Goal: Task Accomplishment & Management: Use online tool/utility

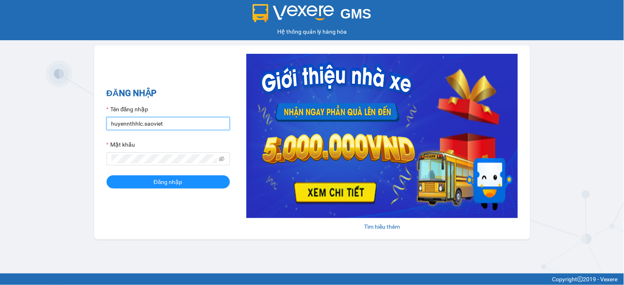
drag, startPoint x: 177, startPoint y: 123, endPoint x: 344, endPoint y: 85, distance: 170.9
click at [0, 144] on div "GMS Hệ thống quản lý hàng hóa ĐĂNG NHẬP Tên đăng nhập huyennthhlc.saoviet Mật k…" at bounding box center [312, 137] width 624 height 274
type input "yenptx_hhlc.saoviet"
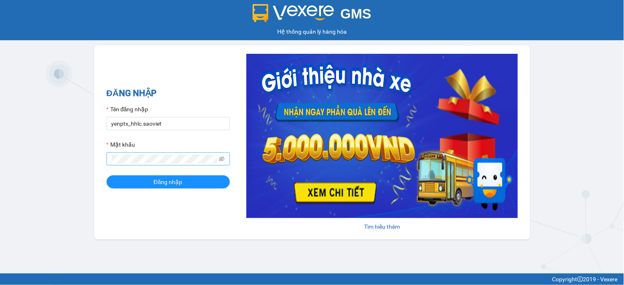
click at [165, 155] on span at bounding box center [167, 159] width 123 height 13
click at [106, 176] on button "Đăng nhập" at bounding box center [167, 182] width 123 height 13
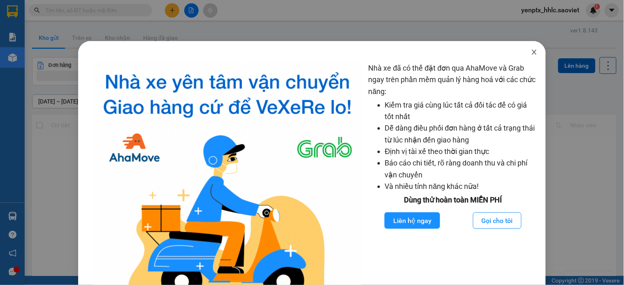
click at [531, 52] on icon "close" at bounding box center [534, 52] width 7 height 7
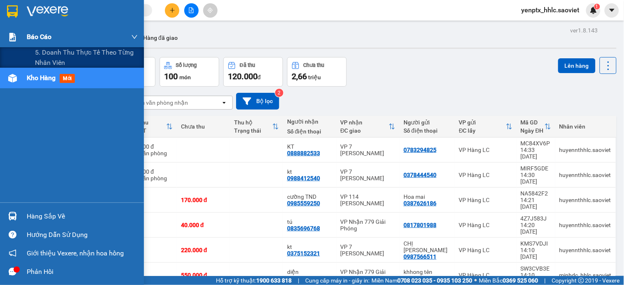
drag, startPoint x: 59, startPoint y: 54, endPoint x: 123, endPoint y: 44, distance: 65.3
click at [58, 54] on span "5. Doanh thu thực tế theo từng nhân viên" at bounding box center [86, 57] width 103 height 21
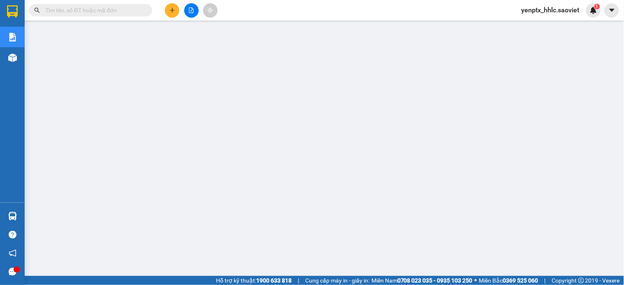
drag, startPoint x: 58, startPoint y: 14, endPoint x: 67, endPoint y: 5, distance: 13.1
click at [67, 5] on span at bounding box center [90, 10] width 123 height 12
click at [67, 3] on div "Kết quả tìm kiếm ( 0 ) Bộ lọc No Data" at bounding box center [80, 10] width 160 height 14
drag, startPoint x: 70, startPoint y: 3, endPoint x: 67, endPoint y: 9, distance: 5.9
click at [67, 9] on div "Kết quả tìm kiếm ( 0 ) Bộ lọc No Data" at bounding box center [80, 10] width 160 height 14
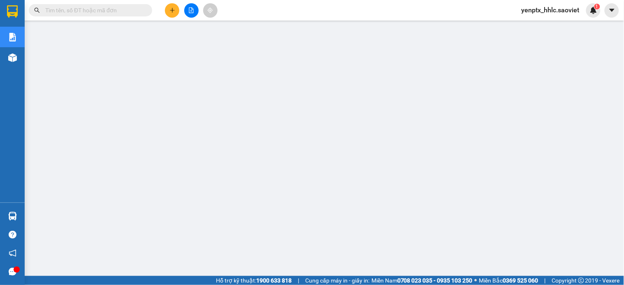
click at [66, 14] on input "text" at bounding box center [93, 10] width 97 height 9
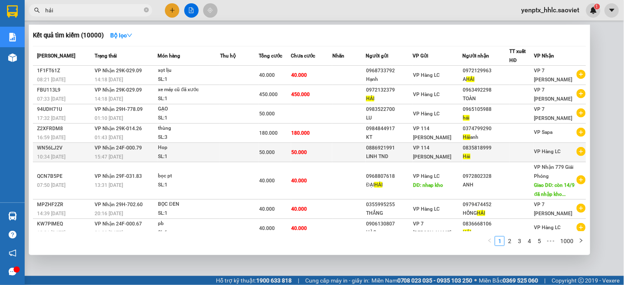
scroll to position [74, 0]
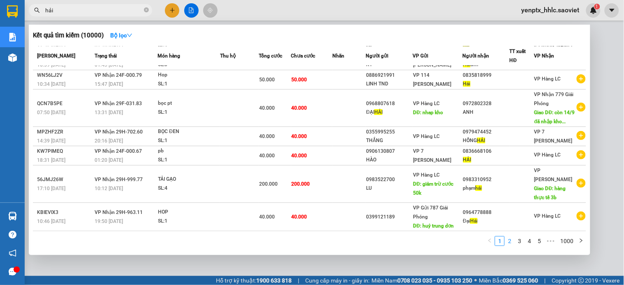
type input "hải"
click at [507, 242] on link "2" at bounding box center [509, 241] width 9 height 9
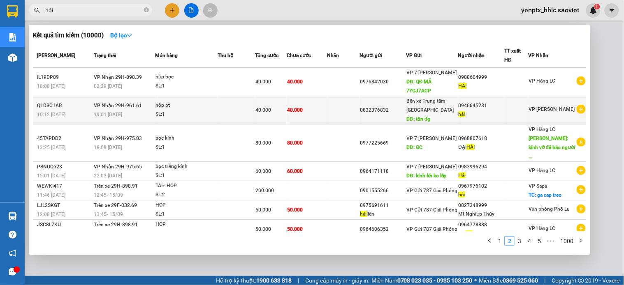
scroll to position [0, 0]
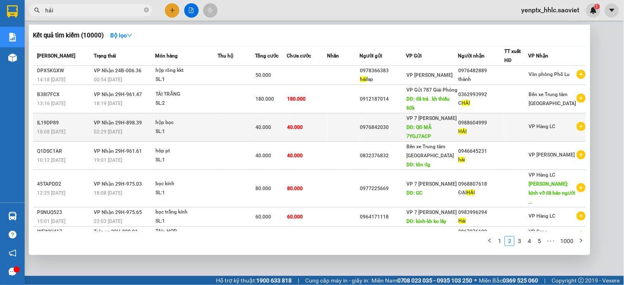
click at [203, 142] on td "hộp bọc SL: 1" at bounding box center [186, 127] width 62 height 28
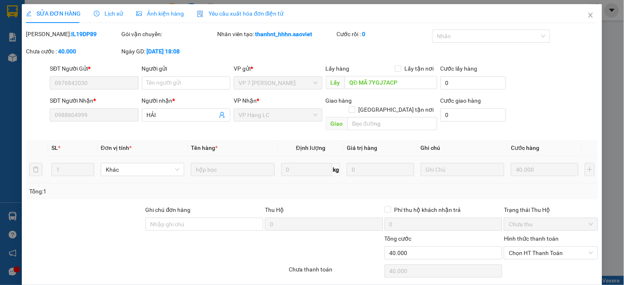
type input "0976842030"
type input "QĐ MÃ 7YGJ7ACP"
type input "0988604999"
type input "HẢI"
type input "40.000"
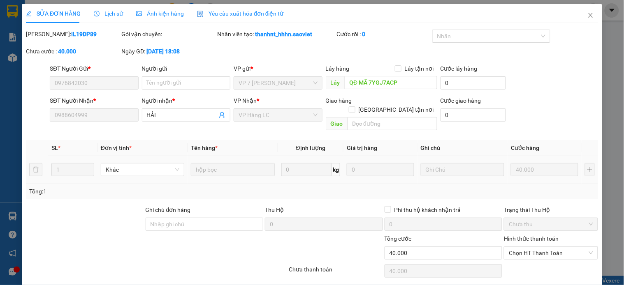
type input "40.000"
click at [87, 80] on input "0976842030" at bounding box center [94, 82] width 88 height 13
drag, startPoint x: 87, startPoint y: 80, endPoint x: 87, endPoint y: 88, distance: 7.8
click at [87, 84] on input "0976842030" at bounding box center [94, 82] width 88 height 13
click at [102, 119] on input "0988604999" at bounding box center [94, 115] width 88 height 13
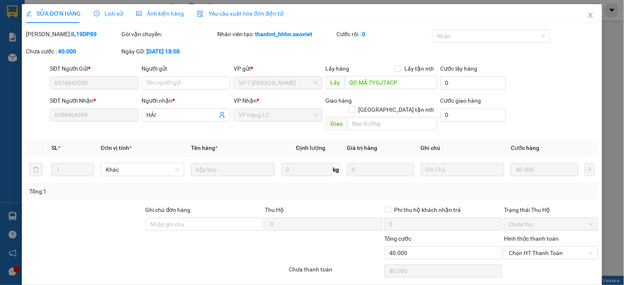
drag, startPoint x: 100, startPoint y: 119, endPoint x: 83, endPoint y: 117, distance: 17.4
click at [95, 119] on input "0988604999" at bounding box center [94, 115] width 88 height 13
click at [81, 117] on input "0988604999" at bounding box center [94, 115] width 88 height 13
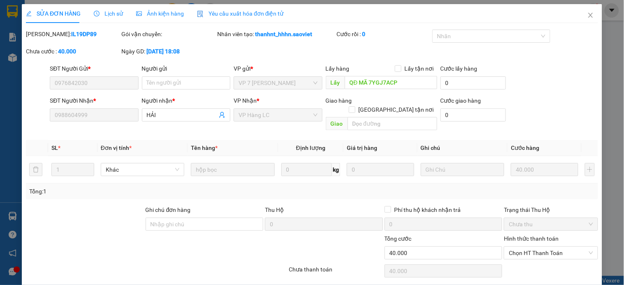
click at [81, 117] on input "0988604999" at bounding box center [94, 115] width 88 height 13
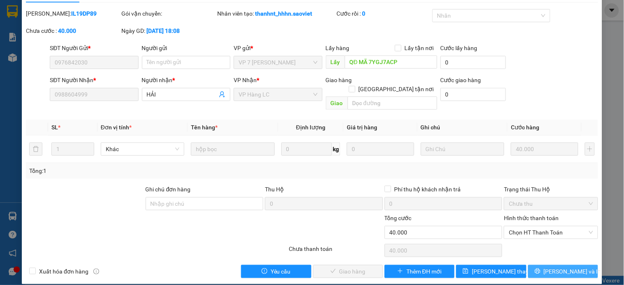
click at [553, 267] on span "[PERSON_NAME] và In" at bounding box center [572, 271] width 58 height 9
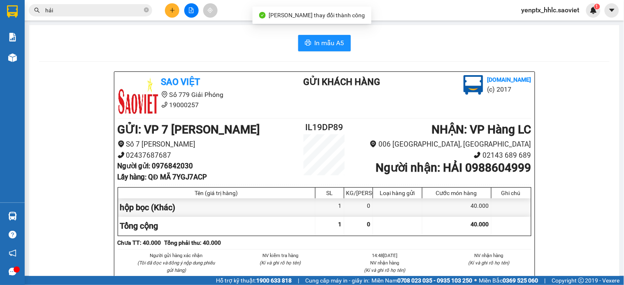
click at [510, 171] on b "Người nhận : HẢI 0988604999" at bounding box center [452, 168] width 155 height 14
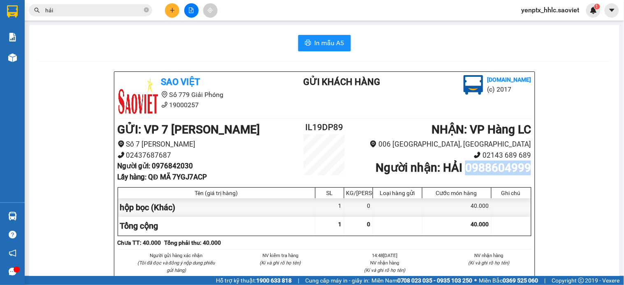
copy b "0988604999"
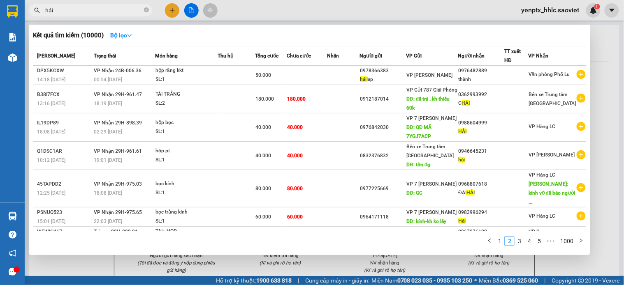
click at [108, 12] on input "hải" at bounding box center [93, 10] width 97 height 9
click at [108, 13] on input "hải" at bounding box center [93, 10] width 97 height 9
paste input "0988604999"
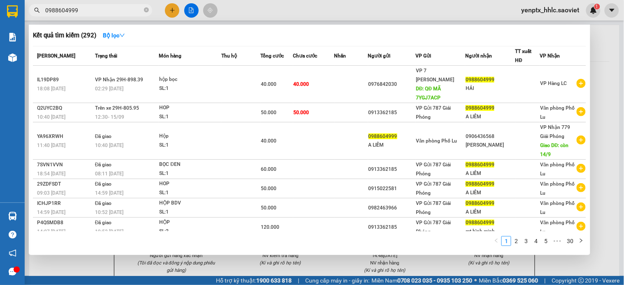
drag, startPoint x: 93, startPoint y: 7, endPoint x: 0, endPoint y: 10, distance: 93.4
click at [0, 10] on section "Kết quả tìm kiếm ( 292 ) Bộ lọc Mã ĐH Trạng thái Món hàng Thu hộ Tổng cước Chưa…" at bounding box center [312, 142] width 624 height 285
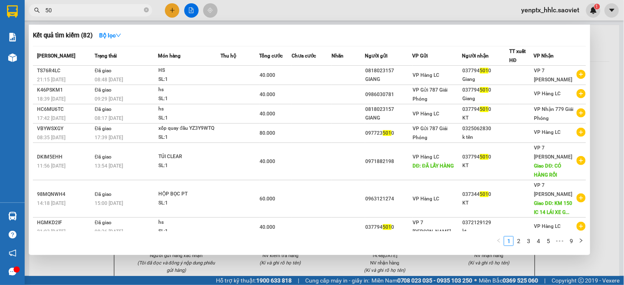
type input "5"
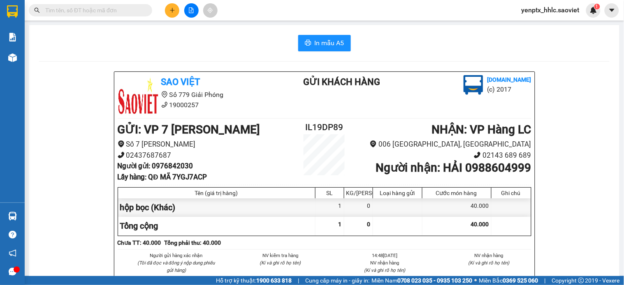
click at [476, 171] on b "Người nhận : HẢI 0988604999" at bounding box center [452, 168] width 155 height 14
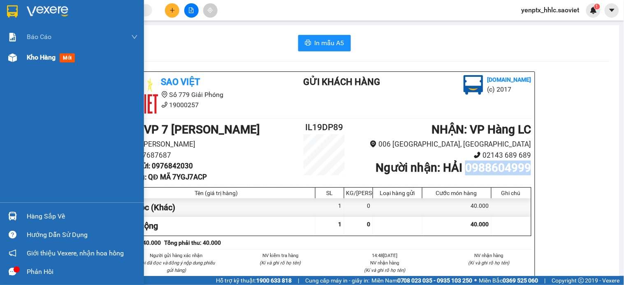
click at [39, 67] on div "Kho hàng mới" at bounding box center [82, 57] width 111 height 21
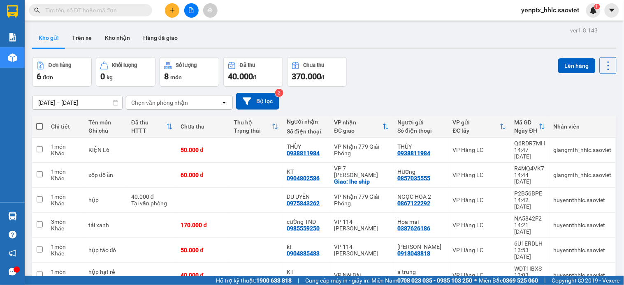
click at [106, 9] on input "text" at bounding box center [93, 10] width 97 height 9
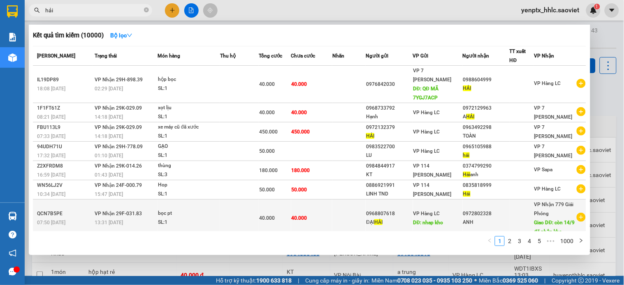
scroll to position [83, 0]
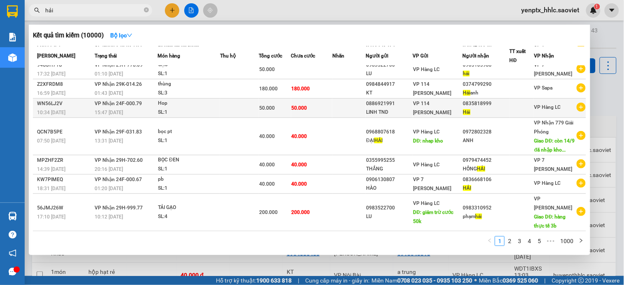
type input "hải"
click at [305, 113] on td "50.000" at bounding box center [311, 108] width 41 height 19
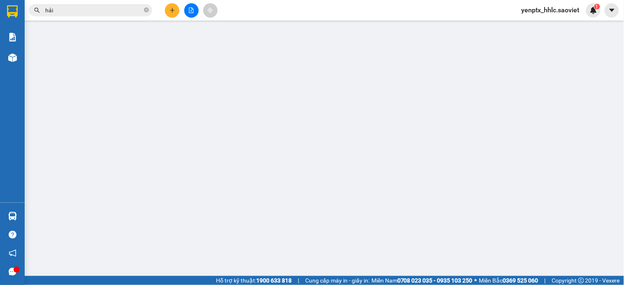
type input "0886921991"
type input "LINH TND"
type input "0835818999"
type input "Hải"
type input "50.000"
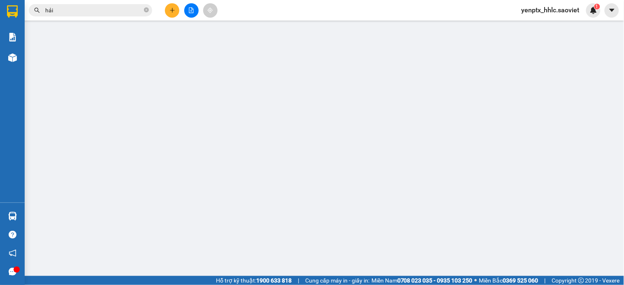
type input "50.000"
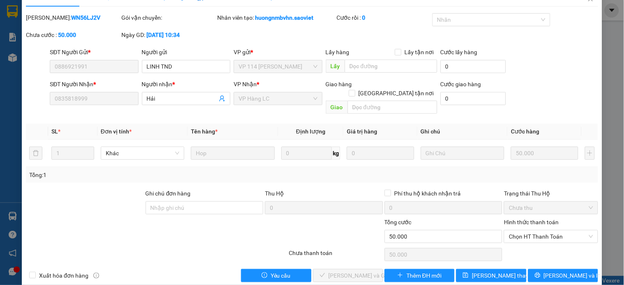
scroll to position [21, 0]
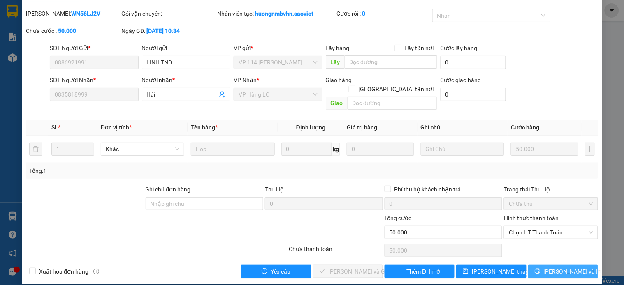
click at [564, 267] on span "[PERSON_NAME] và In" at bounding box center [572, 271] width 58 height 9
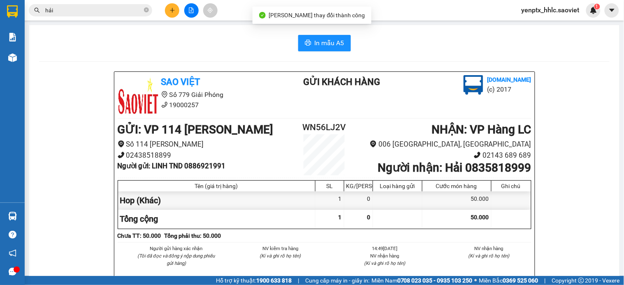
click at [495, 167] on b "Người nhận : Hải 0835818999" at bounding box center [453, 168] width 153 height 14
copy b "0835818999"
click at [87, 18] on div "Kết quả tìm kiếm ( 10000 ) Bộ lọc Mã ĐH Trạng thái Món hàng Thu hộ Tổng cước Ch…" at bounding box center [312, 10] width 624 height 21
click at [87, 10] on input "hải" at bounding box center [93, 10] width 97 height 9
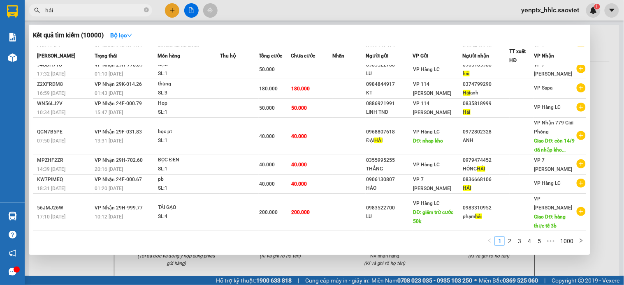
click at [87, 10] on input "hải" at bounding box center [93, 10] width 97 height 9
paste input "0835818999"
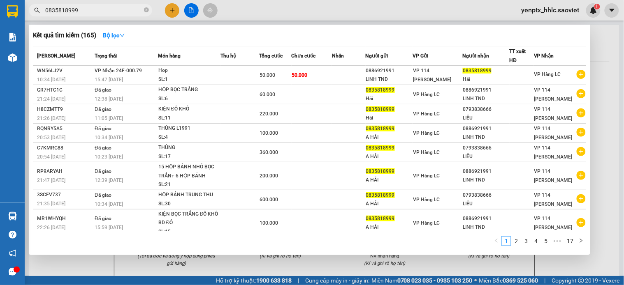
click at [109, 6] on input "0835818999" at bounding box center [93, 10] width 97 height 9
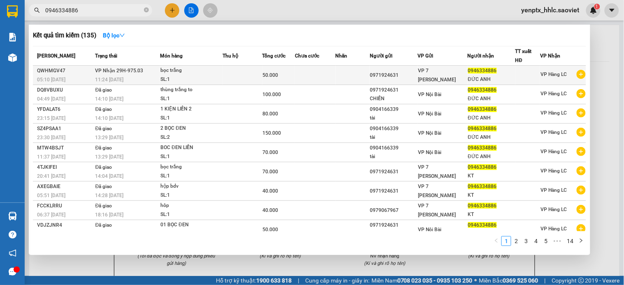
type input "0946334886"
click at [328, 77] on td at bounding box center [315, 75] width 40 height 19
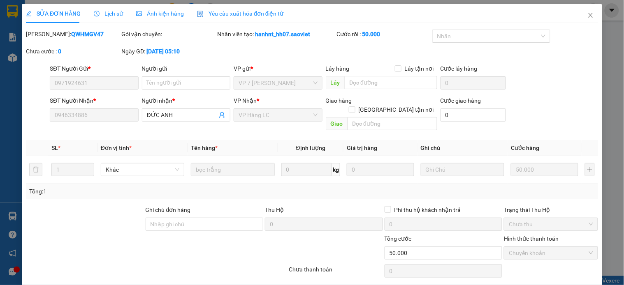
type input "0971924631"
type input "0946334886"
type input "ĐỨC ANH"
type input "50.000"
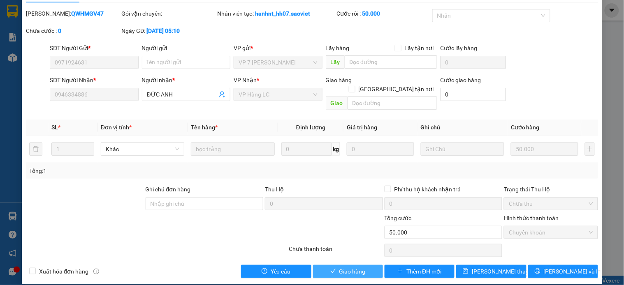
click at [347, 267] on span "Giao hàng" at bounding box center [352, 271] width 26 height 9
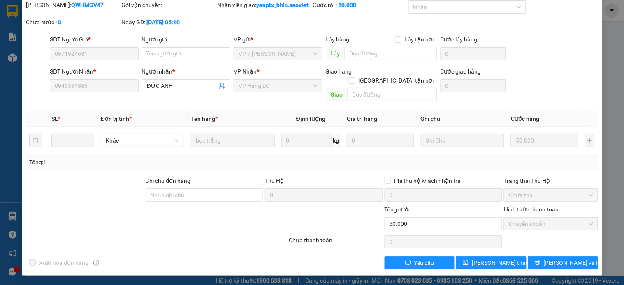
scroll to position [0, 0]
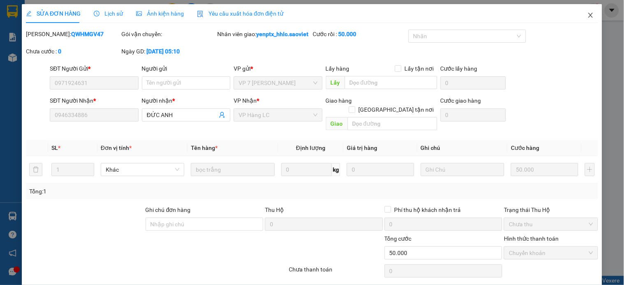
click at [587, 14] on span "Close" at bounding box center [590, 15] width 23 height 23
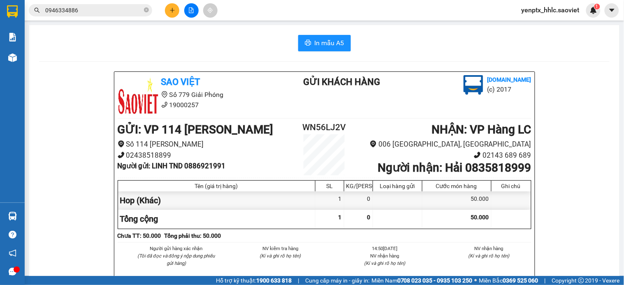
click at [92, 13] on input "0946334886" at bounding box center [93, 10] width 97 height 9
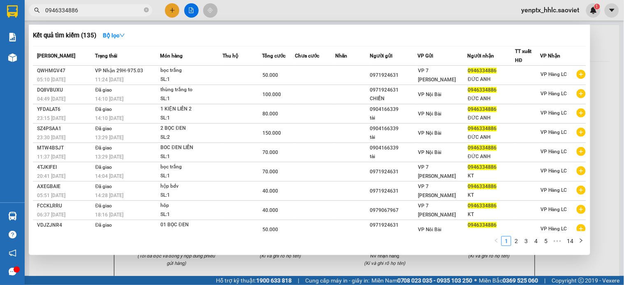
click at [92, 13] on input "0946334886" at bounding box center [93, 10] width 97 height 9
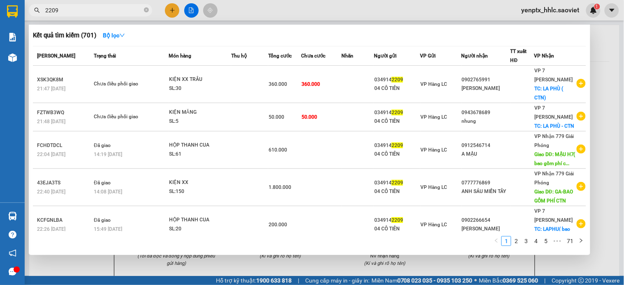
click at [107, 9] on input "2209" at bounding box center [93, 10] width 97 height 9
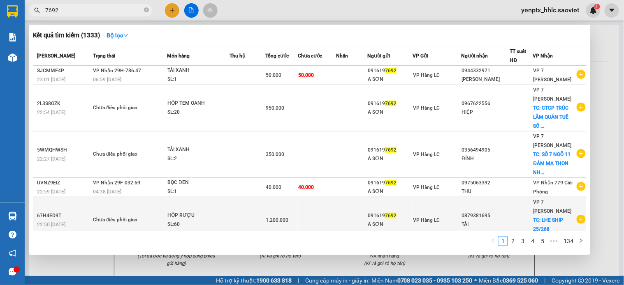
scroll to position [91, 0]
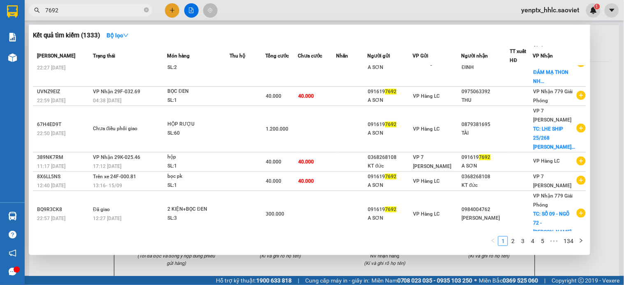
type input "7692"
click at [418, 14] on div at bounding box center [312, 142] width 624 height 285
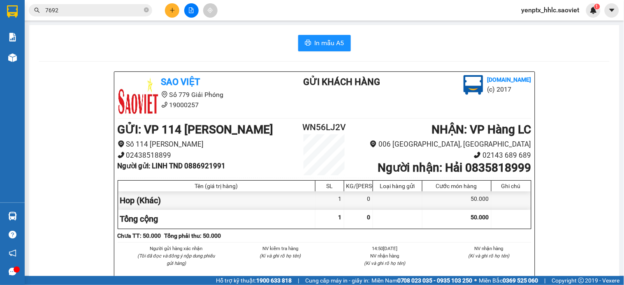
click at [538, 10] on span "yenptx_hhlc.saoviet" at bounding box center [550, 10] width 71 height 10
click at [551, 23] on span "Đăng xuất" at bounding box center [554, 25] width 53 height 9
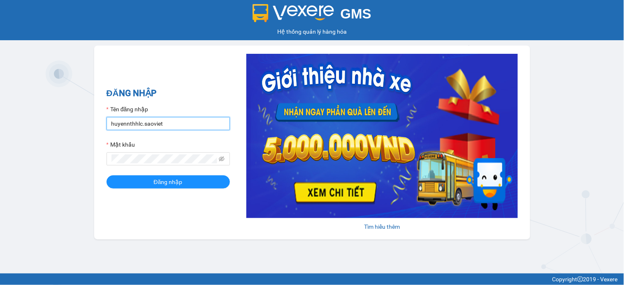
click at [169, 128] on input "huyennthhlc.saoviet" at bounding box center [167, 123] width 123 height 13
drag, startPoint x: 169, startPoint y: 128, endPoint x: 162, endPoint y: 125, distance: 7.4
click at [167, 127] on input "huyennthhlc.saoviet" at bounding box center [167, 123] width 123 height 13
type input "duonglv_hhlc.saoviet"
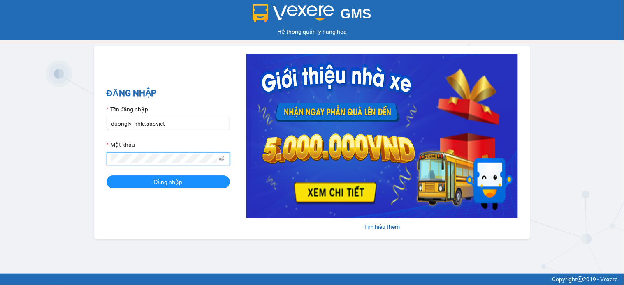
click at [106, 176] on button "Đăng nhập" at bounding box center [167, 182] width 123 height 13
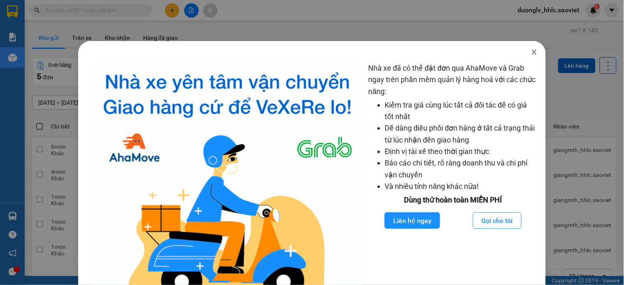
click at [531, 54] on icon "close" at bounding box center [534, 52] width 7 height 7
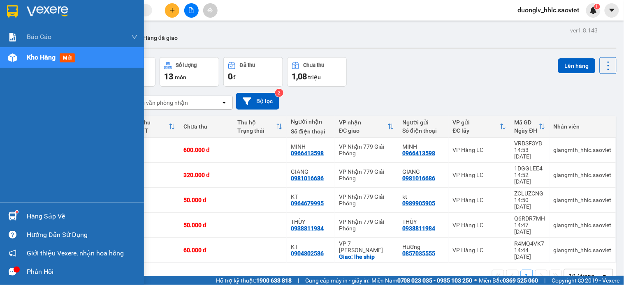
click at [40, 212] on div "Hàng sắp về" at bounding box center [82, 216] width 111 height 12
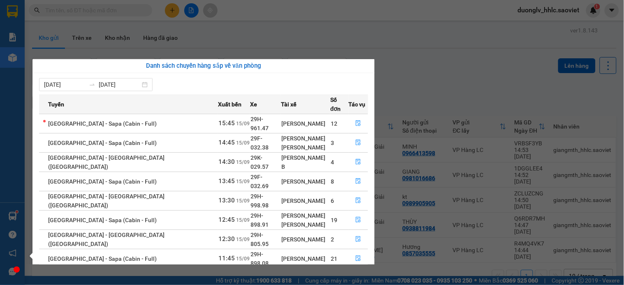
scroll to position [28, 0]
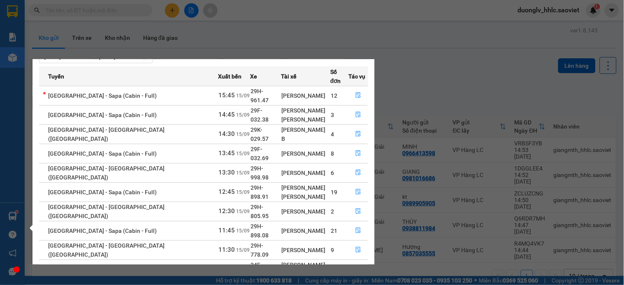
click at [349, 285] on link "2" at bounding box center [353, 289] width 9 height 9
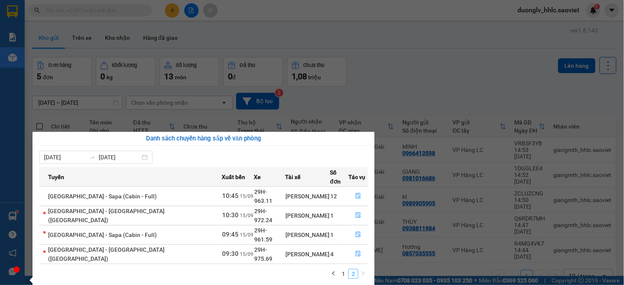
scroll to position [0, 0]
click at [356, 232] on icon "file-done" at bounding box center [358, 235] width 5 height 6
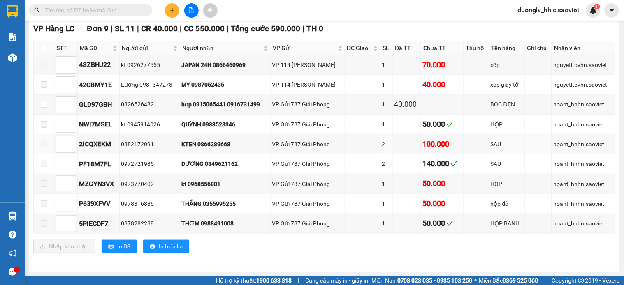
scroll to position [49, 0]
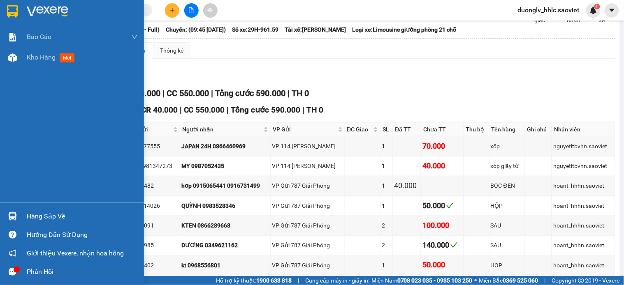
click at [42, 219] on div "Hàng sắp về" at bounding box center [82, 216] width 111 height 12
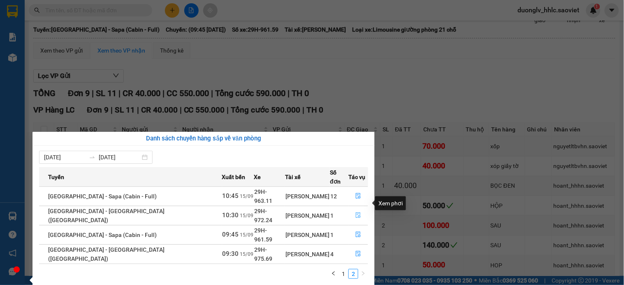
click at [355, 213] on icon "file-done" at bounding box center [358, 216] width 6 height 6
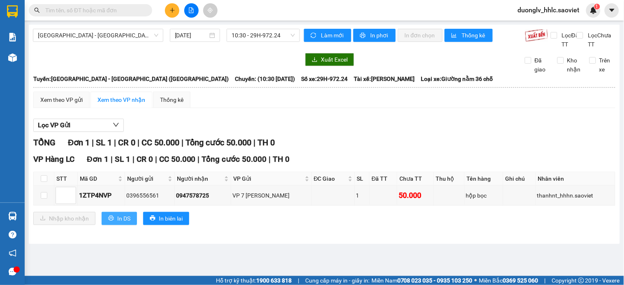
click at [119, 223] on span "In DS" at bounding box center [123, 218] width 13 height 9
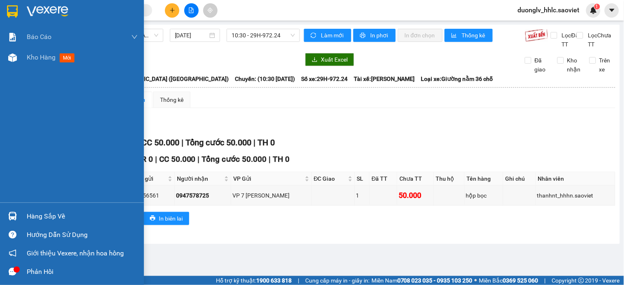
click at [44, 218] on div "Hàng sắp về" at bounding box center [82, 216] width 111 height 12
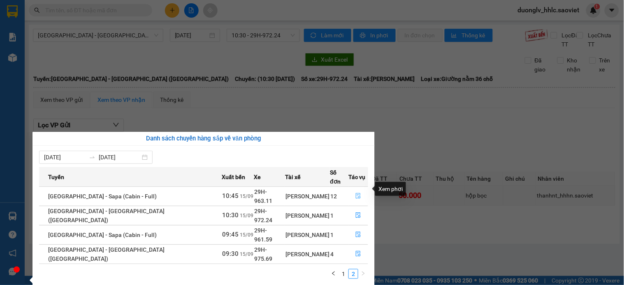
click at [356, 193] on icon "file-done" at bounding box center [358, 196] width 5 height 6
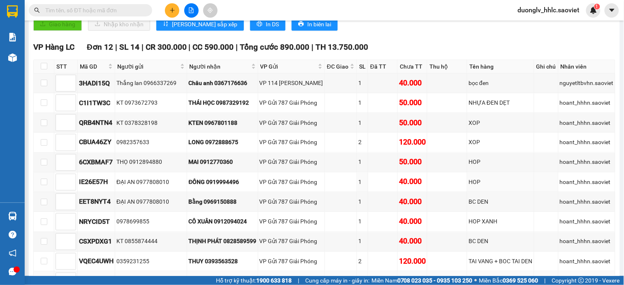
scroll to position [365, 0]
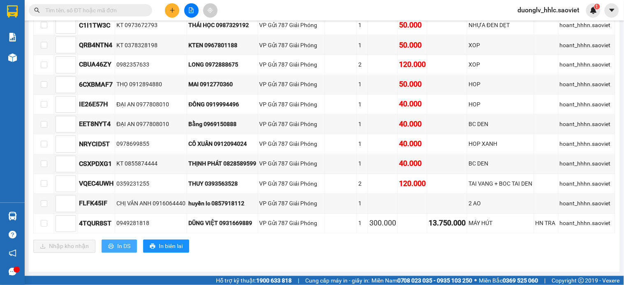
click at [116, 253] on button "In DS" at bounding box center [119, 246] width 35 height 13
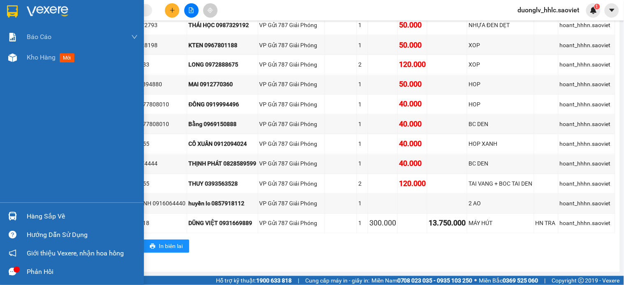
click at [42, 216] on div "Hàng sắp về" at bounding box center [82, 216] width 111 height 12
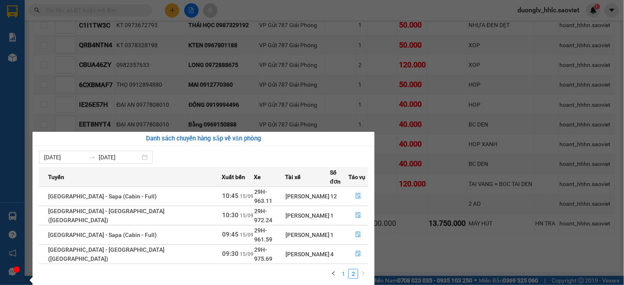
click at [343, 270] on link "1" at bounding box center [343, 274] width 9 height 9
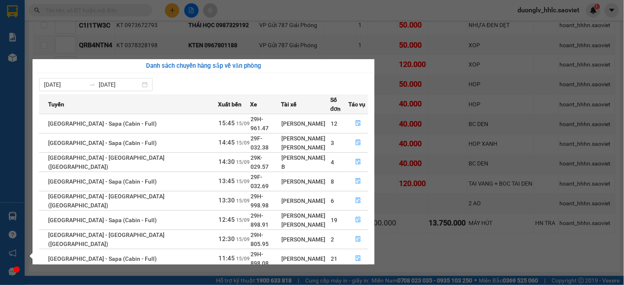
scroll to position [28, 0]
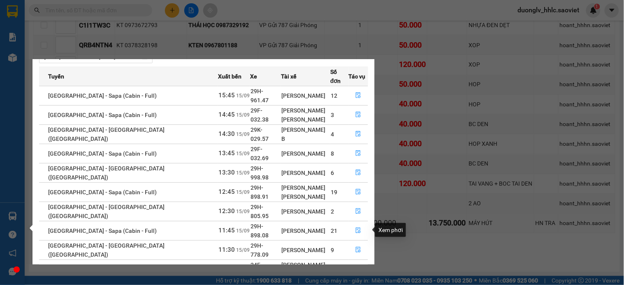
click at [356, 266] on icon "file-done" at bounding box center [358, 269] width 5 height 6
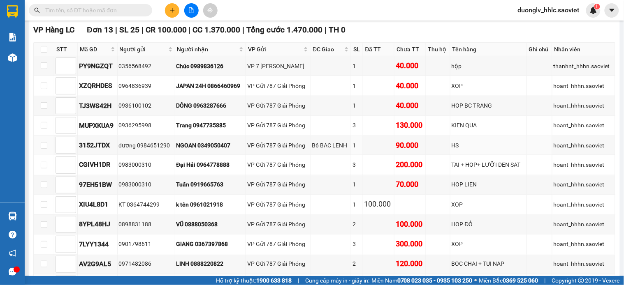
scroll to position [342, 0]
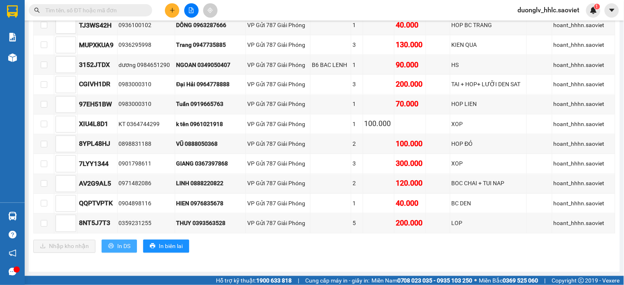
click at [127, 244] on span "In DS" at bounding box center [123, 246] width 13 height 9
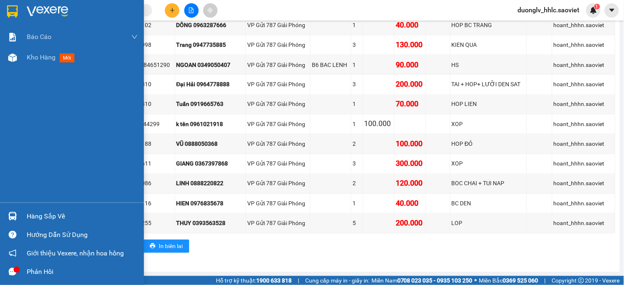
click at [30, 212] on div "Hàng sắp về" at bounding box center [82, 216] width 111 height 12
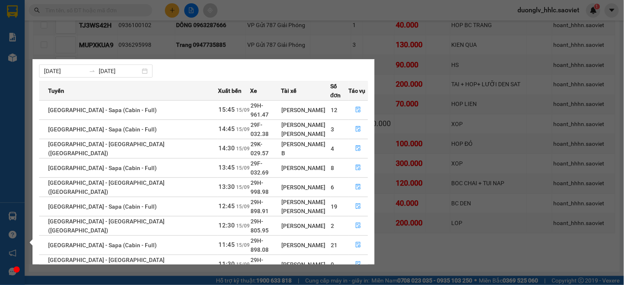
scroll to position [28, 0]
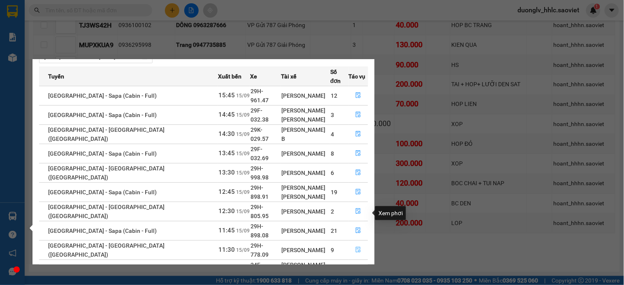
click at [356, 247] on icon "file-done" at bounding box center [358, 250] width 5 height 6
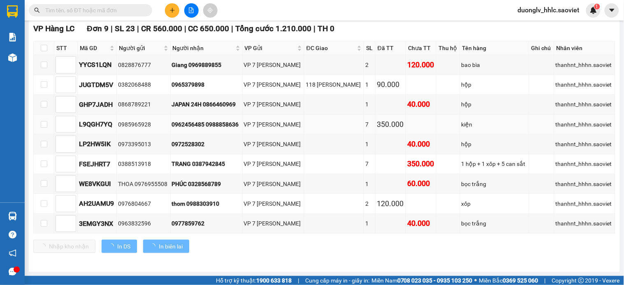
scroll to position [141, 0]
click at [121, 247] on span "In DS" at bounding box center [123, 246] width 13 height 9
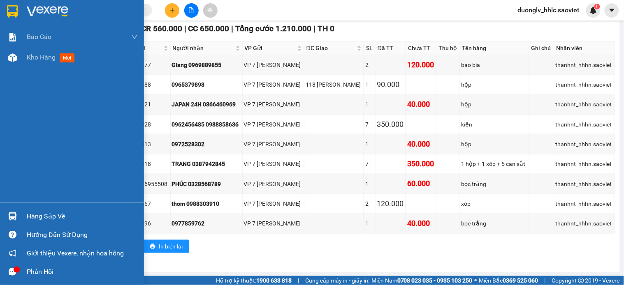
click at [69, 213] on div "Hàng sắp về" at bounding box center [82, 216] width 111 height 12
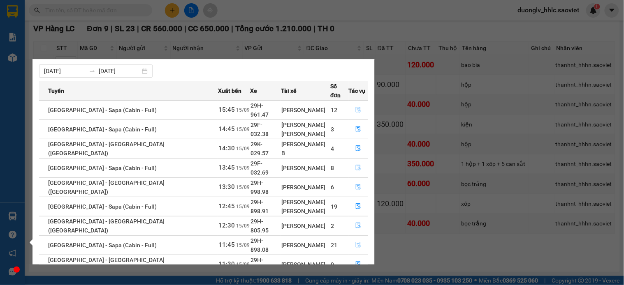
scroll to position [28, 0]
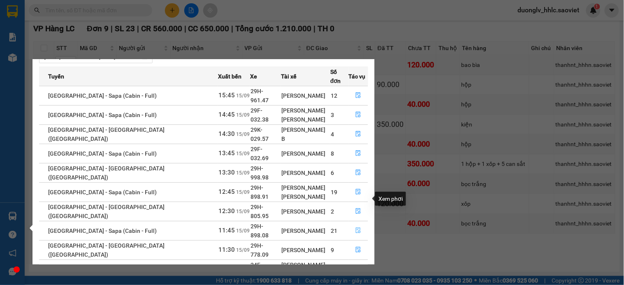
click at [355, 228] on icon "file-done" at bounding box center [358, 231] width 6 height 6
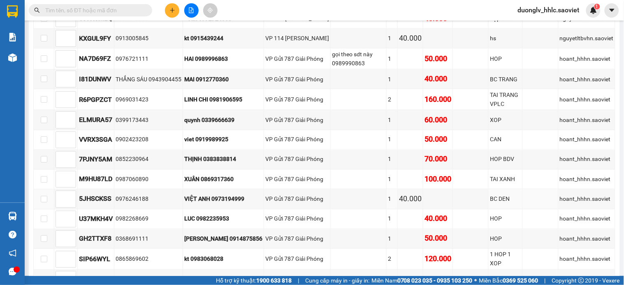
scroll to position [405, 0]
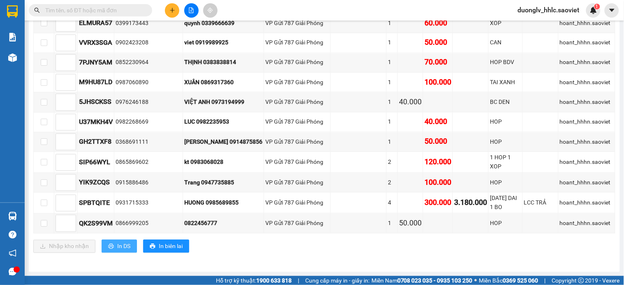
click at [120, 250] on span "In DS" at bounding box center [123, 246] width 13 height 9
click at [86, 12] on input "text" at bounding box center [93, 10] width 97 height 9
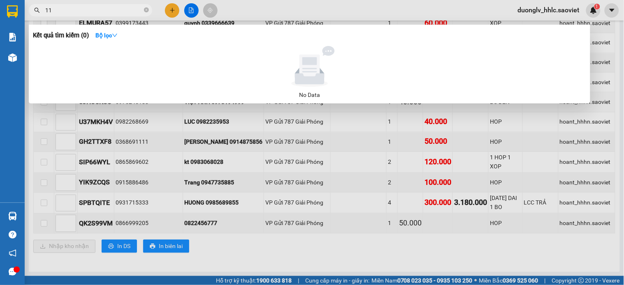
type input "1"
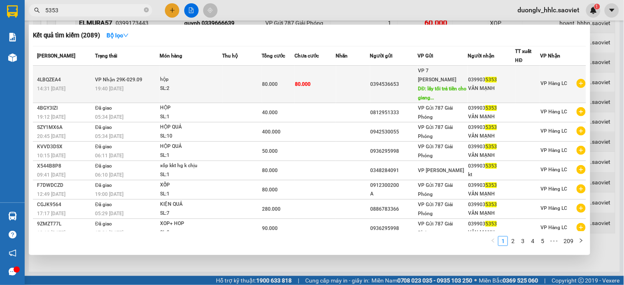
type input "5353"
click at [313, 92] on td "80.000" at bounding box center [315, 84] width 42 height 37
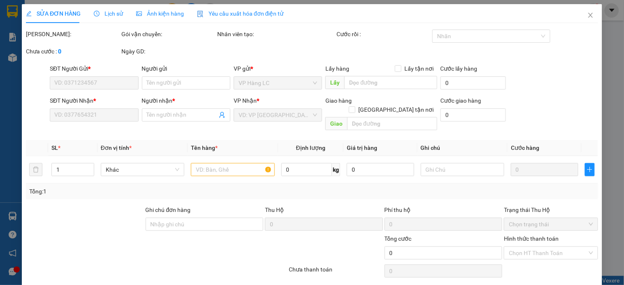
type input "0394536653"
type input "lấy tối trả tiền cho giang"
type input "0399035353"
type input "VÂN MẠNH"
type input "80.000"
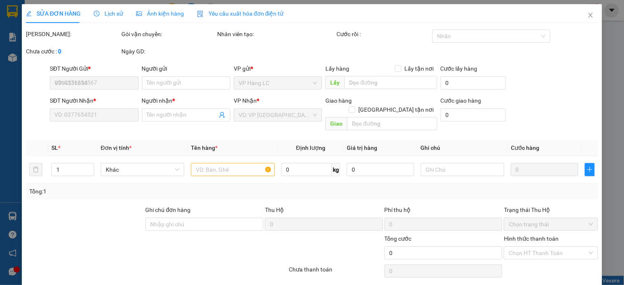
type input "80.000"
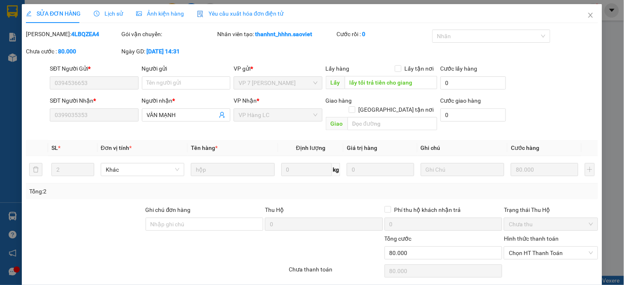
click at [94, 17] on span "Lịch sử" at bounding box center [108, 13] width 29 height 7
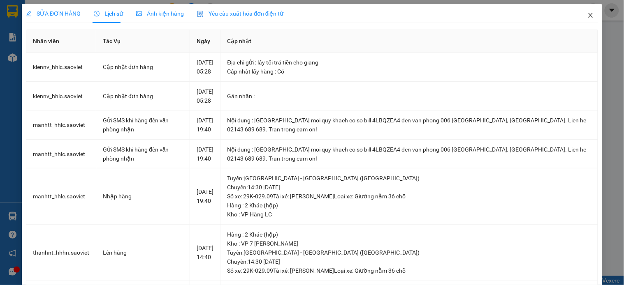
click at [587, 15] on icon "close" at bounding box center [590, 15] width 7 height 7
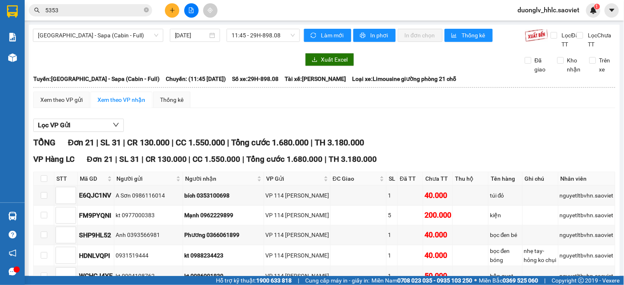
click at [64, 14] on input "5353" at bounding box center [93, 10] width 97 height 9
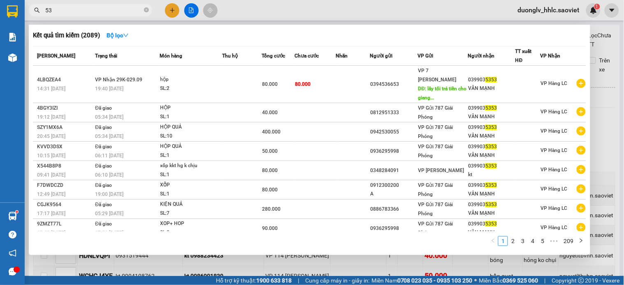
type input "5"
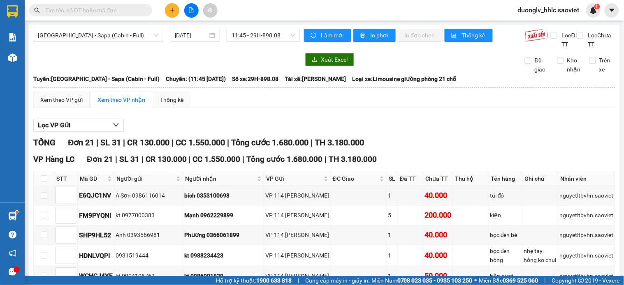
click at [83, 13] on input "text" at bounding box center [93, 10] width 97 height 9
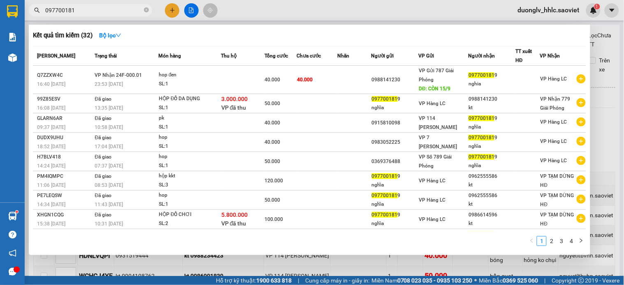
type input "0977001819"
drag, startPoint x: 97, startPoint y: 7, endPoint x: 37, endPoint y: 11, distance: 60.6
click at [37, 11] on div "0977001819" at bounding box center [80, 10] width 160 height 12
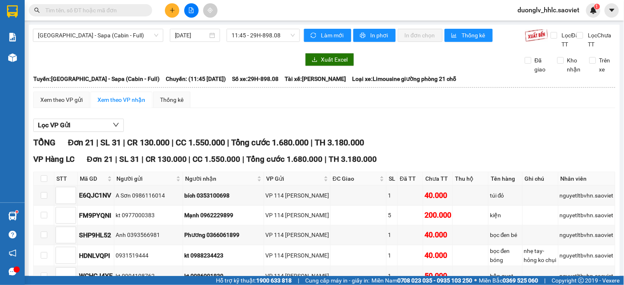
click at [101, 7] on input "text" at bounding box center [93, 10] width 97 height 9
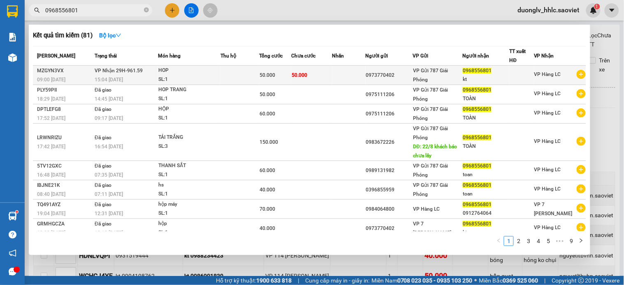
type input "0968556801"
click at [213, 68] on div "HOP" at bounding box center [189, 70] width 62 height 9
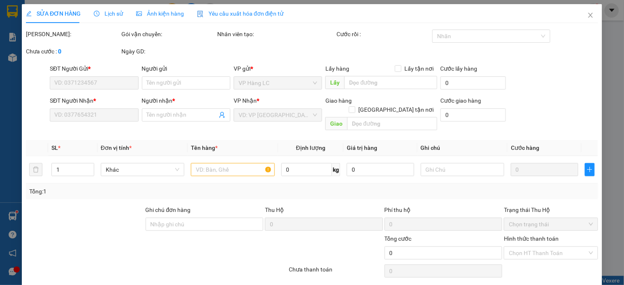
type input "0973770402"
type input "0968556801"
type input "kt"
type input "50.000"
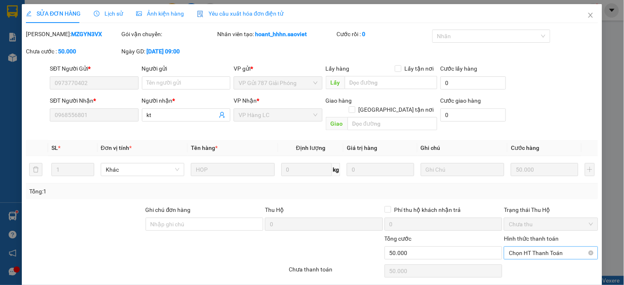
click at [547, 247] on span "Chọn HT Thanh Toán" at bounding box center [551, 253] width 84 height 12
click at [587, 17] on icon "close" at bounding box center [590, 15] width 7 height 7
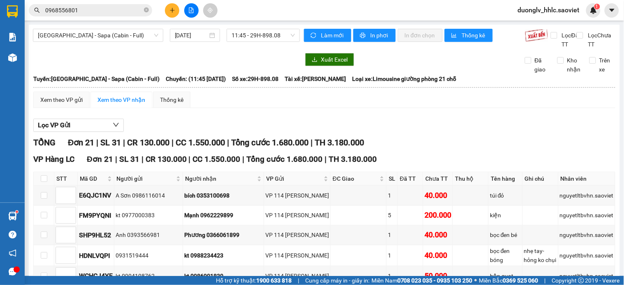
click at [537, 7] on span "duonglv_hhlc.saoviet" at bounding box center [548, 10] width 75 height 10
click at [542, 30] on li "Đăng xuất" at bounding box center [549, 25] width 76 height 13
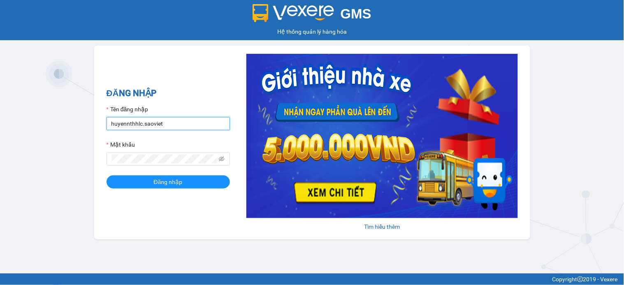
click at [169, 122] on input "huyennthhlc.saoviet" at bounding box center [167, 123] width 123 height 13
type input "giangmth_hhlc.saoviet"
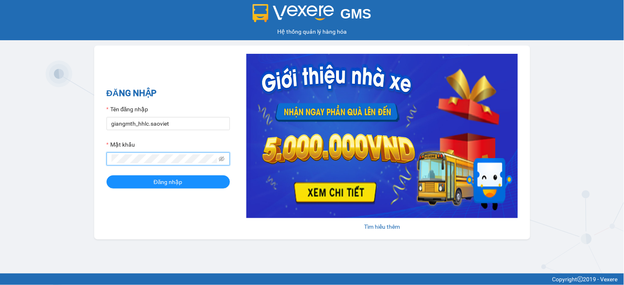
click at [106, 176] on button "Đăng nhập" at bounding box center [167, 182] width 123 height 13
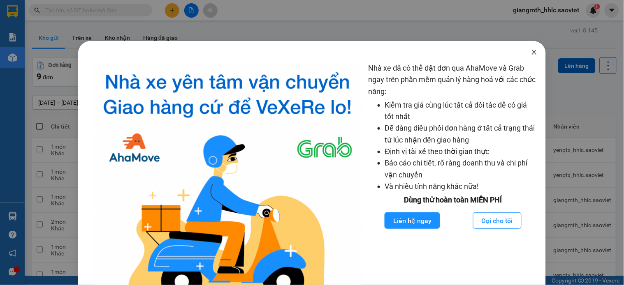
click at [527, 48] on span "Close" at bounding box center [533, 52] width 23 height 23
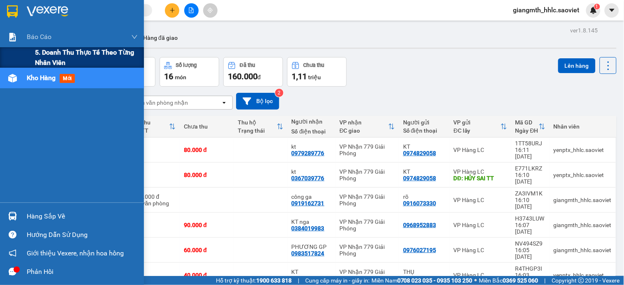
click at [58, 58] on span "5. Doanh thu thực tế theo từng nhân viên" at bounding box center [86, 57] width 103 height 21
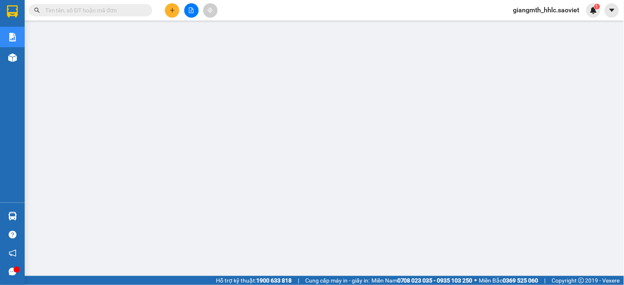
click at [79, 10] on input "text" at bounding box center [93, 10] width 97 height 9
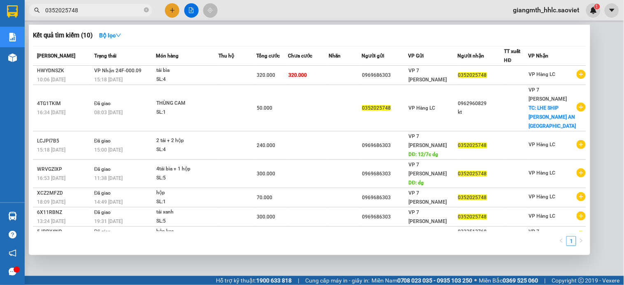
click at [131, 22] on div at bounding box center [312, 142] width 624 height 285
click at [130, 14] on input "0352025748" at bounding box center [93, 10] width 97 height 9
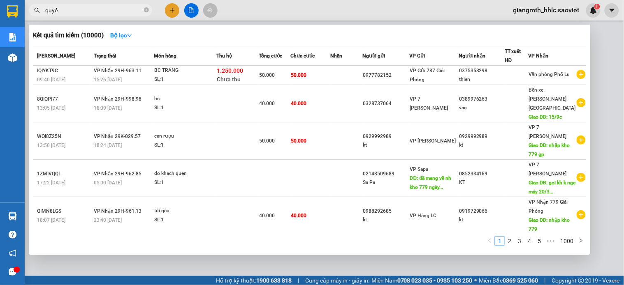
type input "quyết"
